Goal: Transaction & Acquisition: Purchase product/service

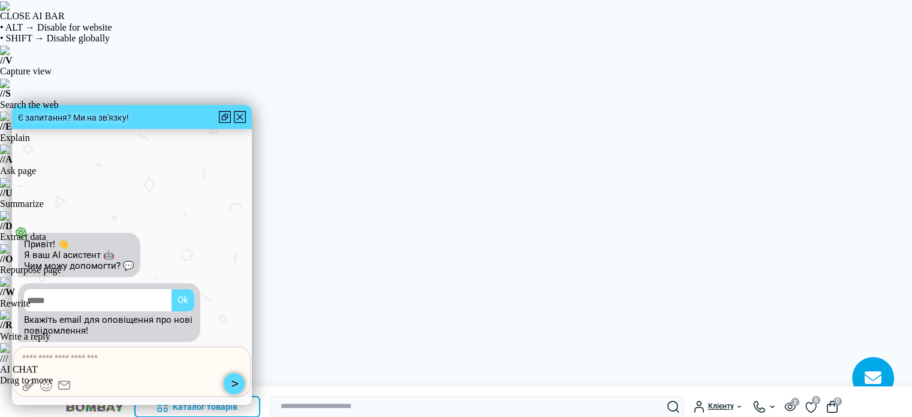
click at [237, 116] on div at bounding box center [240, 117] width 12 height 12
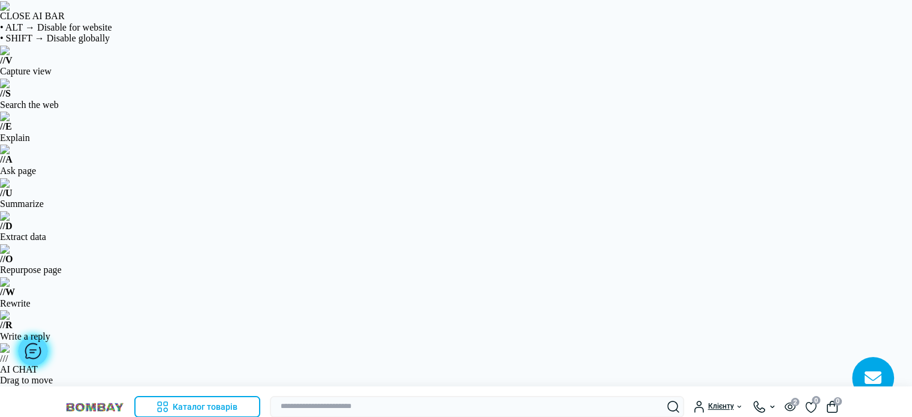
drag, startPoint x: 881, startPoint y: 84, endPoint x: 889, endPoint y: 111, distance: 28.8
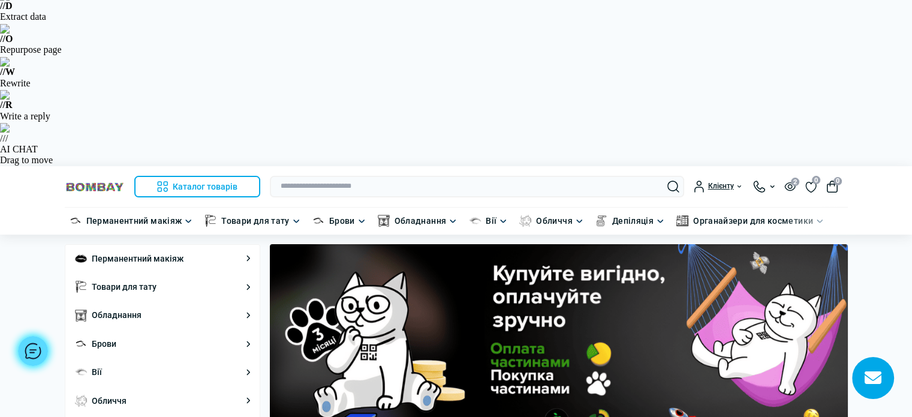
scroll to position [215, 0]
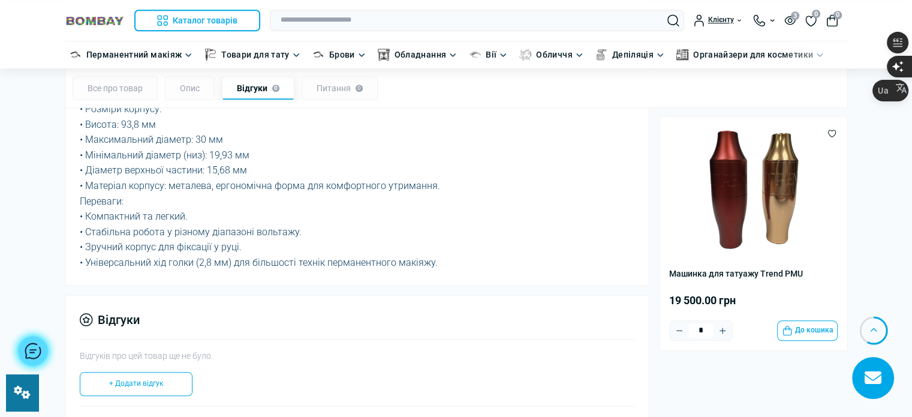
scroll to position [1019, 0]
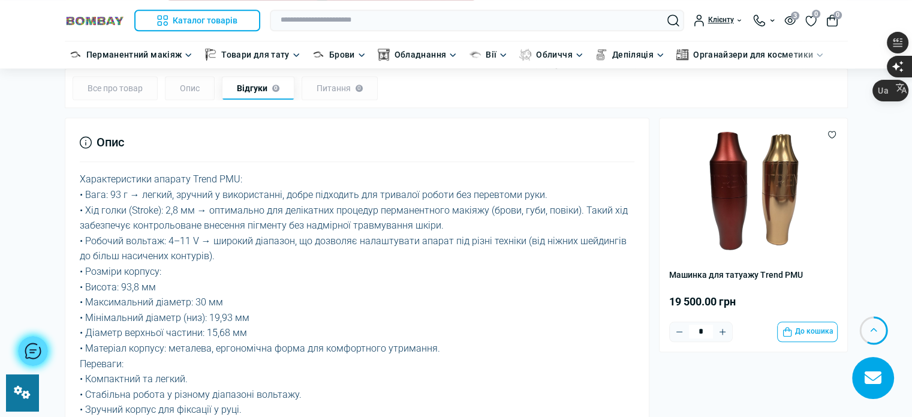
click at [97, 16] on img at bounding box center [95, 20] width 60 height 11
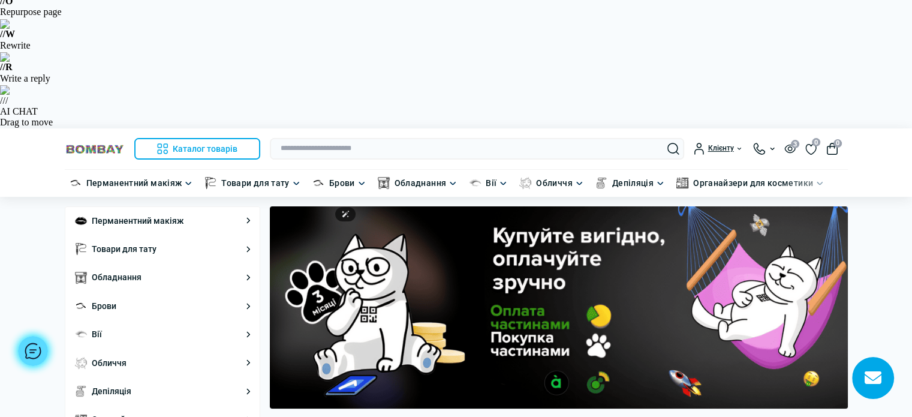
scroll to position [240, 0]
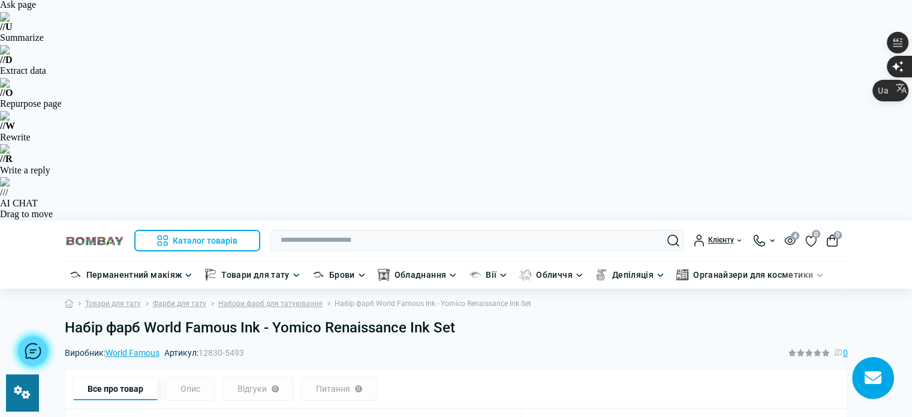
scroll to position [185, 0]
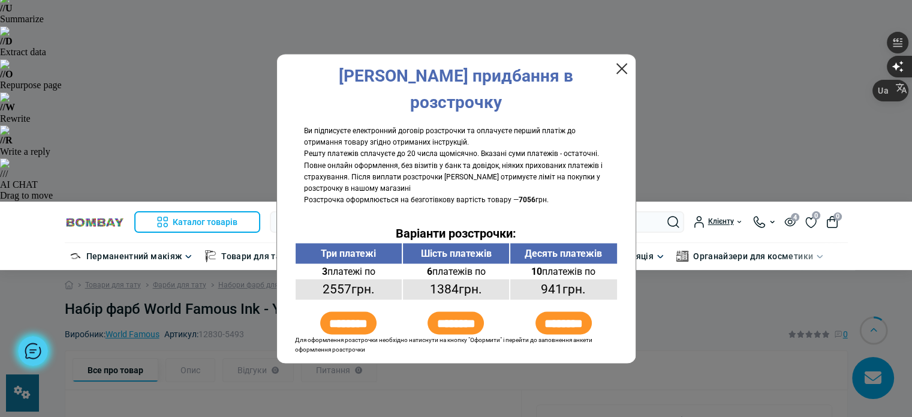
click at [622, 82] on div "X" at bounding box center [621, 68] width 29 height 29
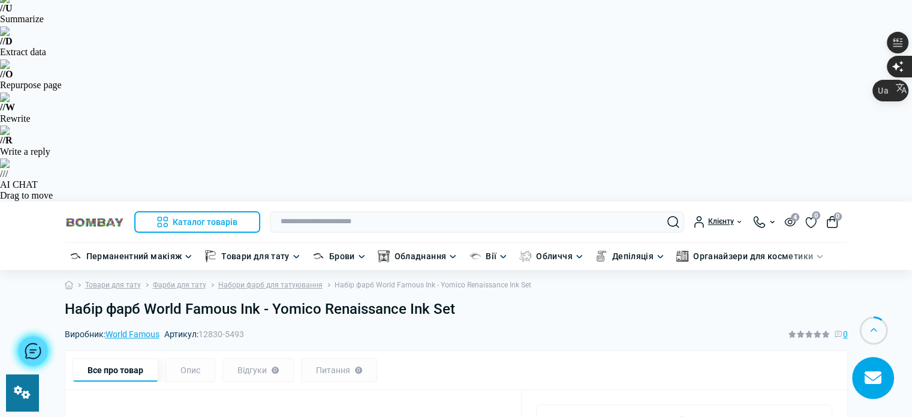
click at [86, 216] on img at bounding box center [95, 221] width 60 height 11
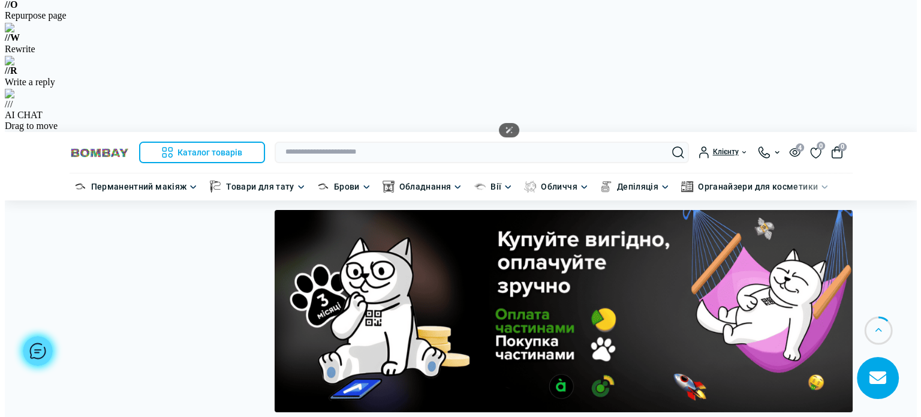
scroll to position [479, 0]
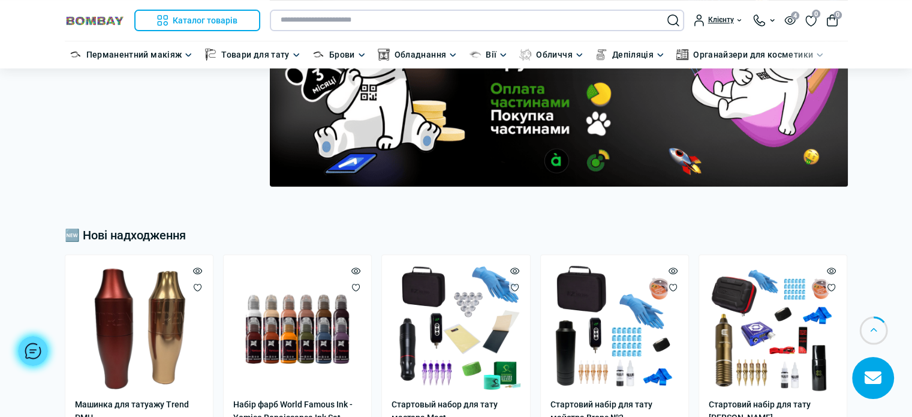
click at [375, 19] on input "text" at bounding box center [477, 21] width 414 height 22
paste input "*********"
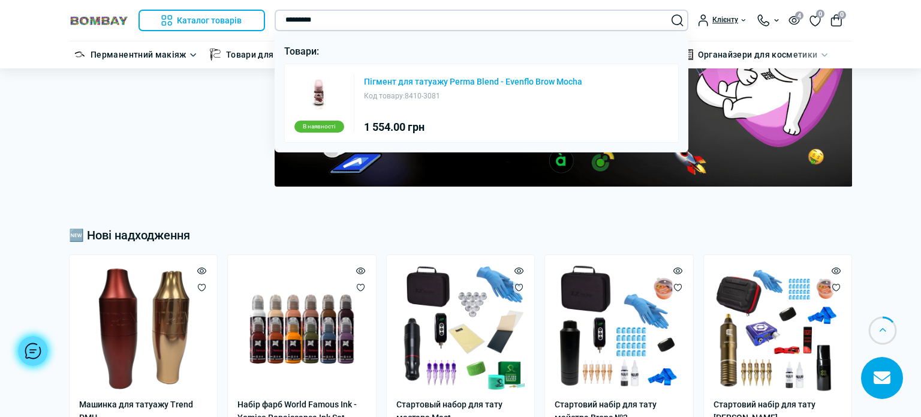
type input "*********"
click at [391, 86] on link "Пігмент для татуажу Perma Blend - Evenflo Brow Mocha" at bounding box center [473, 82] width 218 height 8
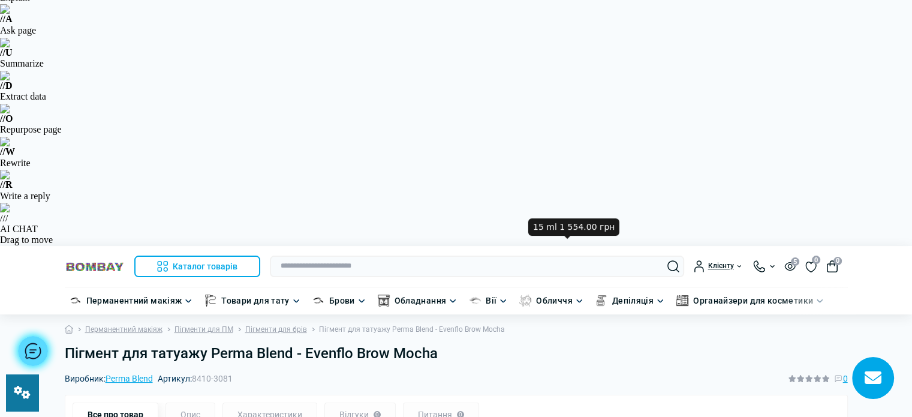
scroll to position [120, 0]
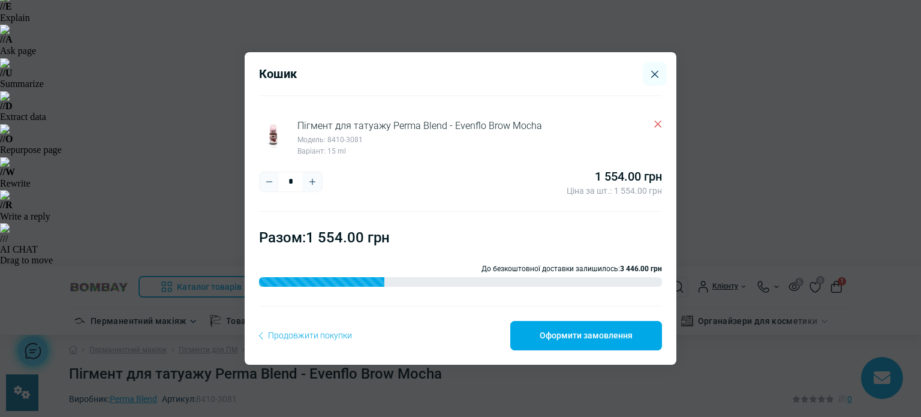
click at [654, 124] on icon "Delete" at bounding box center [657, 123] width 7 height 7
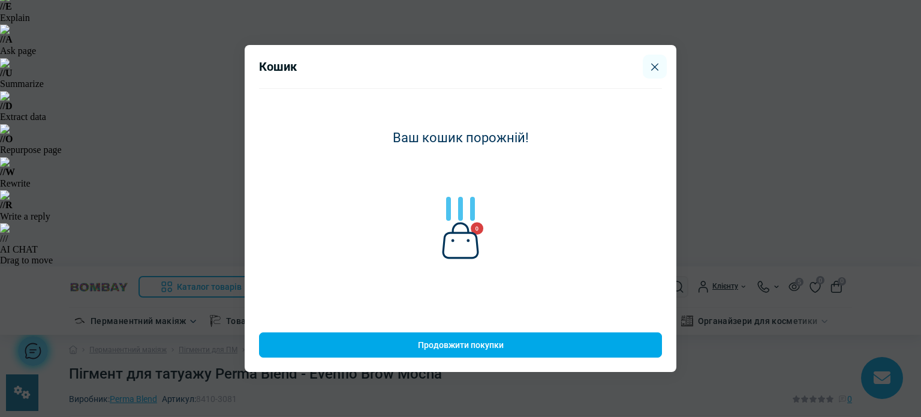
click at [647, 68] on div at bounding box center [460, 208] width 921 height 417
click at [651, 67] on icon "Close" at bounding box center [654, 67] width 7 height 8
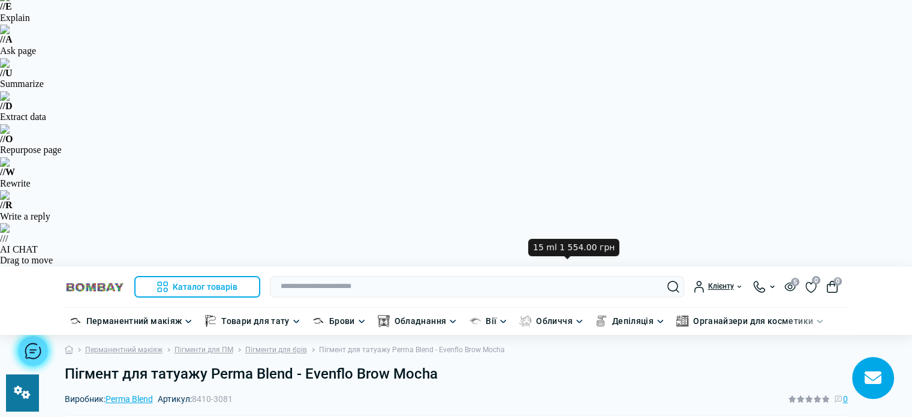
scroll to position [180, 0]
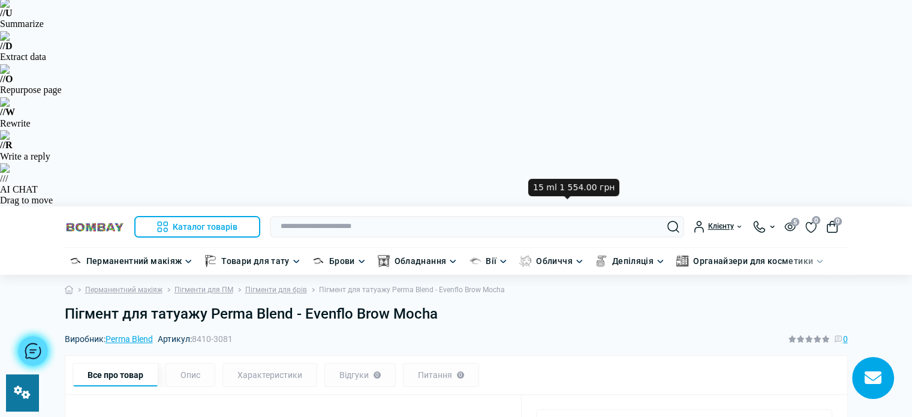
click at [101, 221] on img at bounding box center [95, 226] width 60 height 11
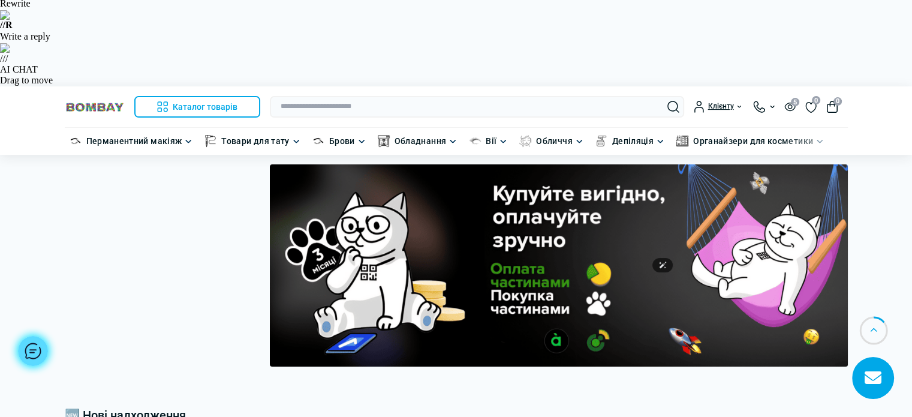
scroll to position [479, 0]
